Goal: Book appointment/travel/reservation

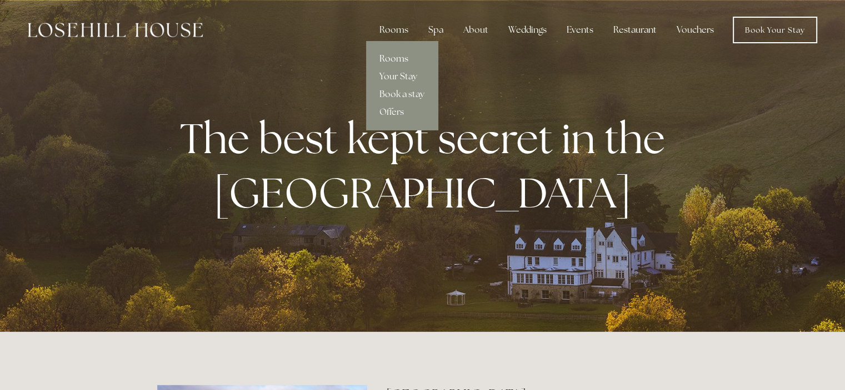
click at [403, 59] on link "Rooms" at bounding box center [402, 59] width 72 height 18
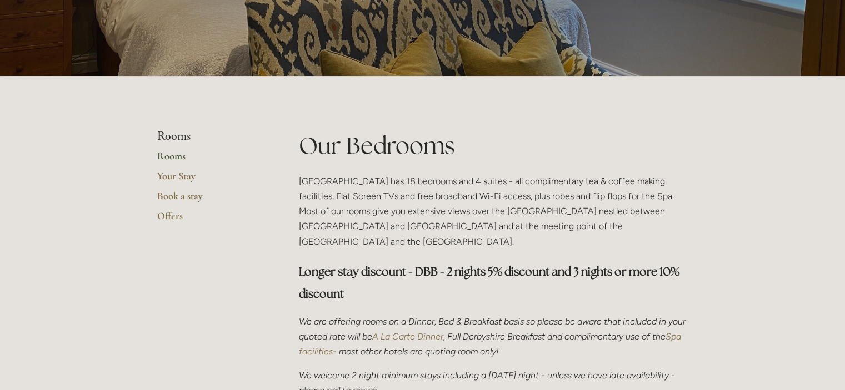
scroll to position [167, 0]
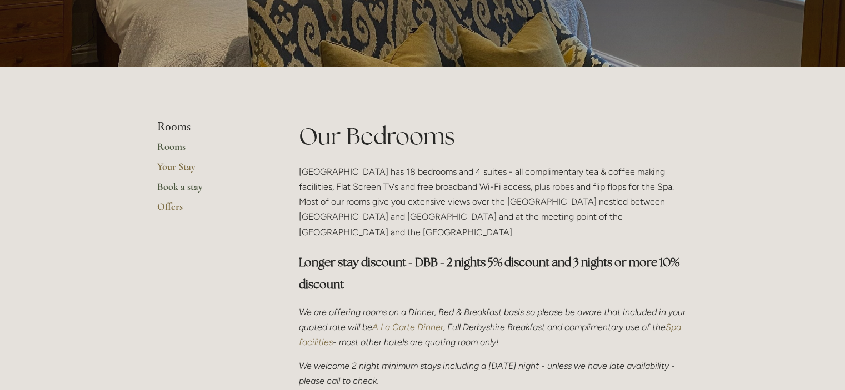
click at [165, 192] on link "Book a stay" at bounding box center [210, 190] width 106 height 20
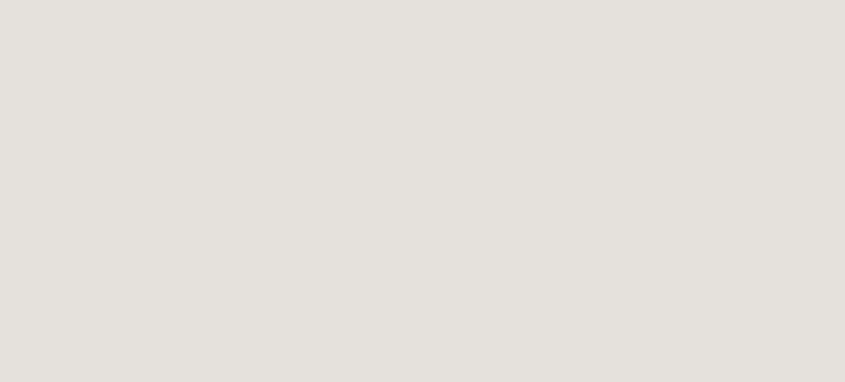
scroll to position [1277, 0]
